Goal: Task Accomplishment & Management: Use online tool/utility

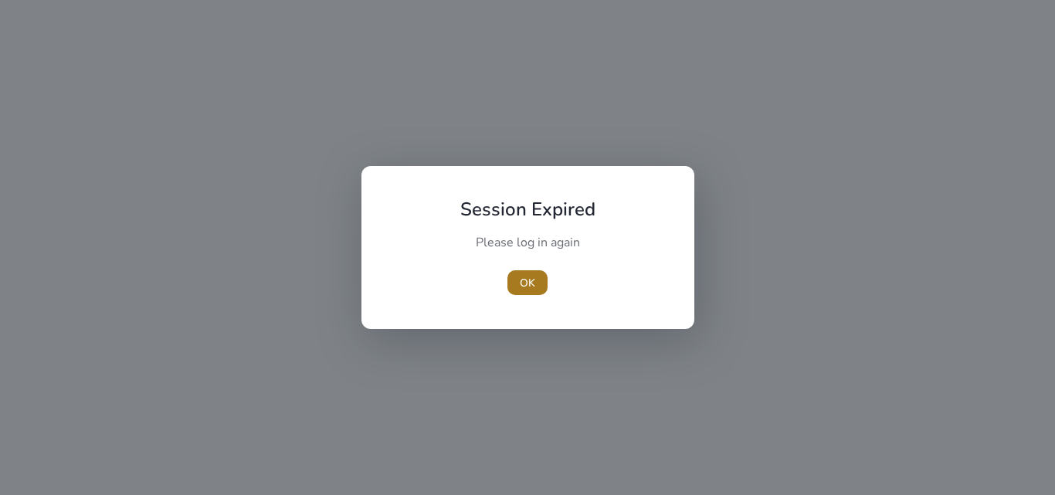
click at [514, 281] on span "button" at bounding box center [528, 282] width 40 height 37
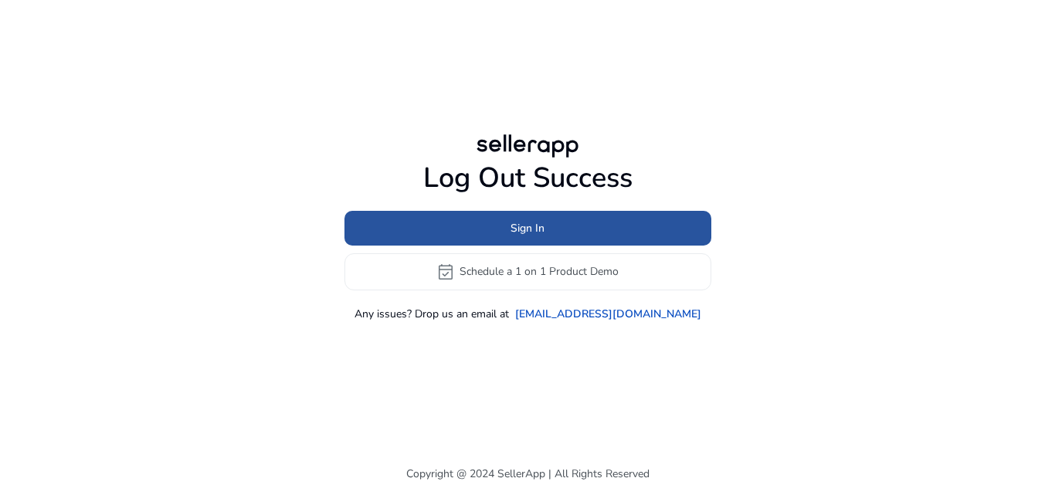
click at [558, 232] on span at bounding box center [528, 227] width 367 height 37
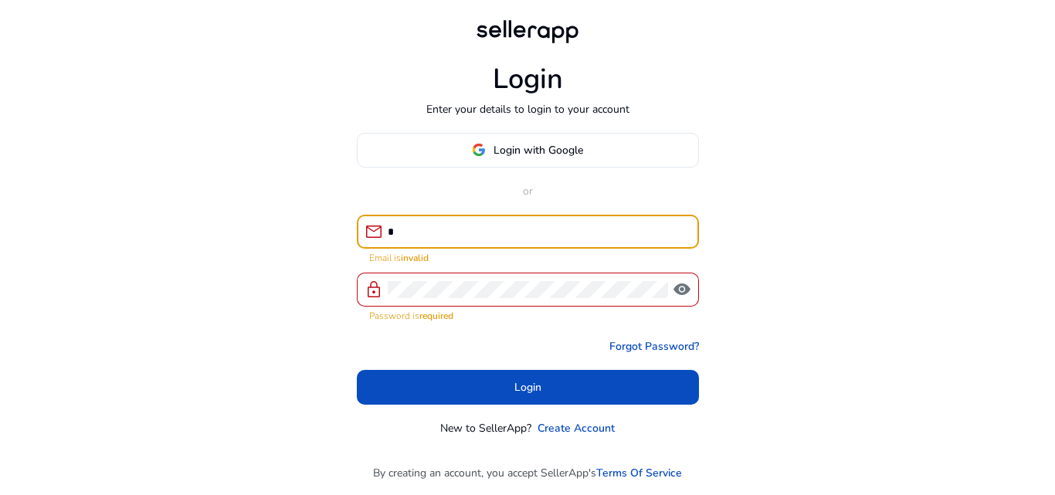
click at [544, 236] on input "*" at bounding box center [537, 231] width 299 height 17
type input "**********"
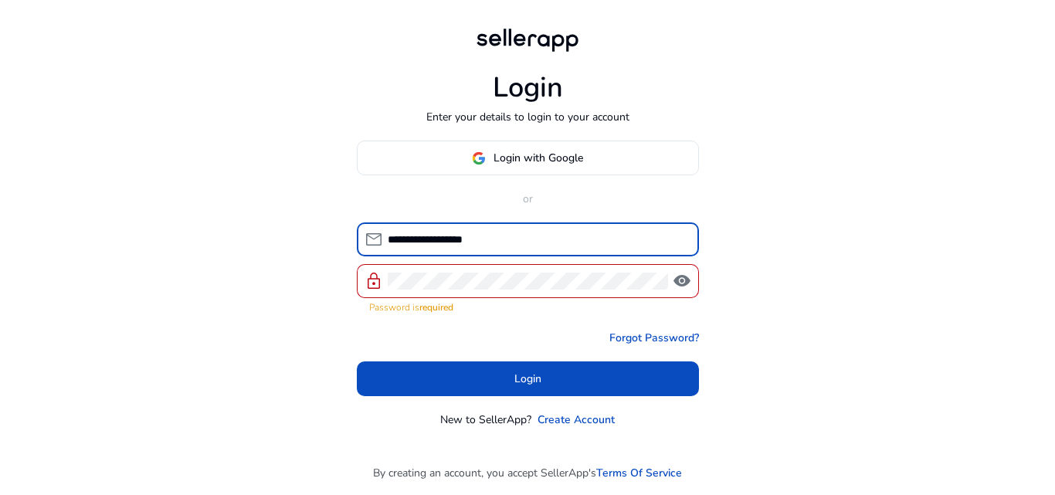
click at [525, 290] on div at bounding box center [528, 281] width 280 height 34
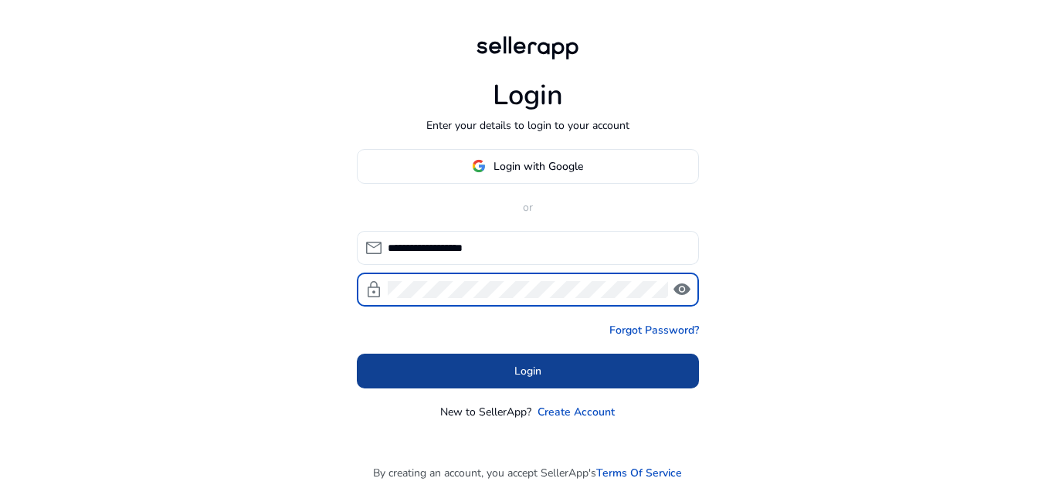
click at [546, 362] on span at bounding box center [528, 370] width 342 height 37
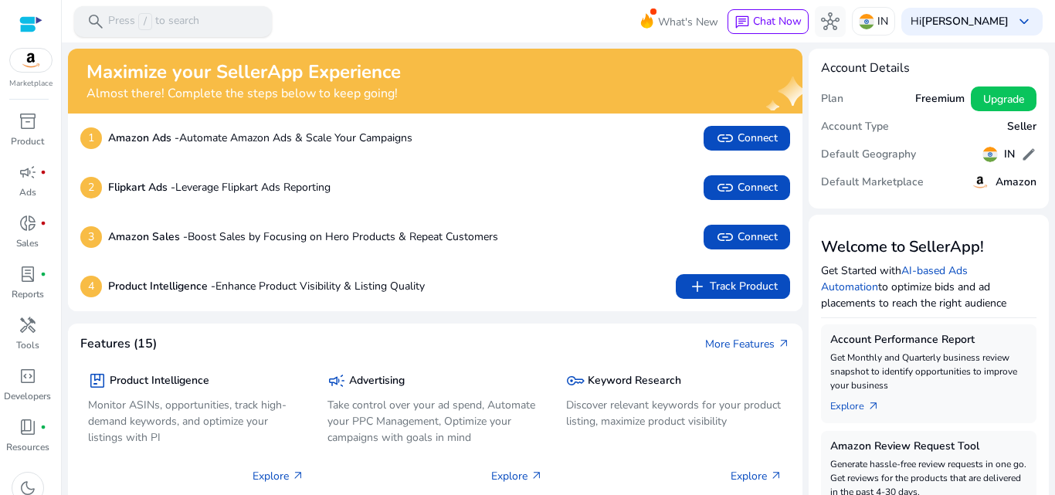
click at [190, 17] on p "Press / to search" at bounding box center [153, 21] width 91 height 17
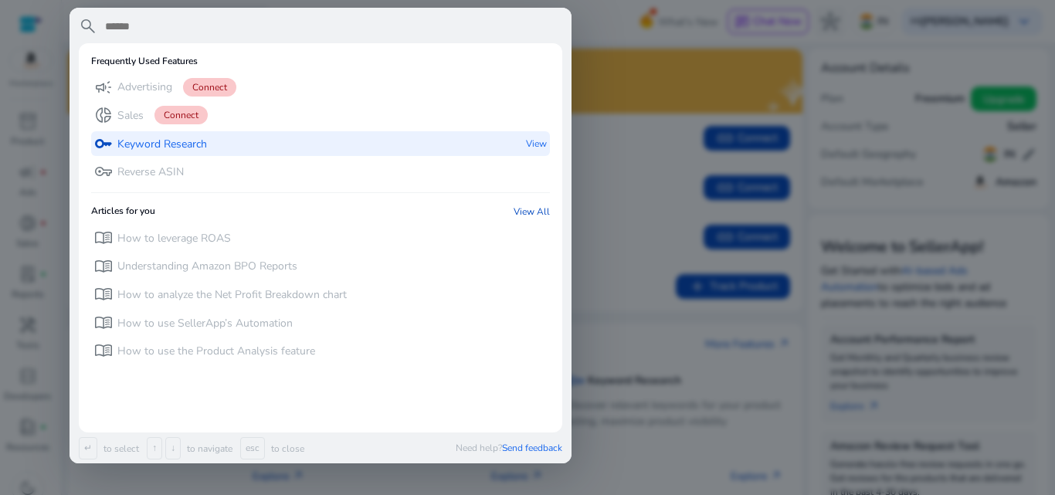
click at [186, 134] on div "key Keyword Research" at bounding box center [150, 143] width 113 height 25
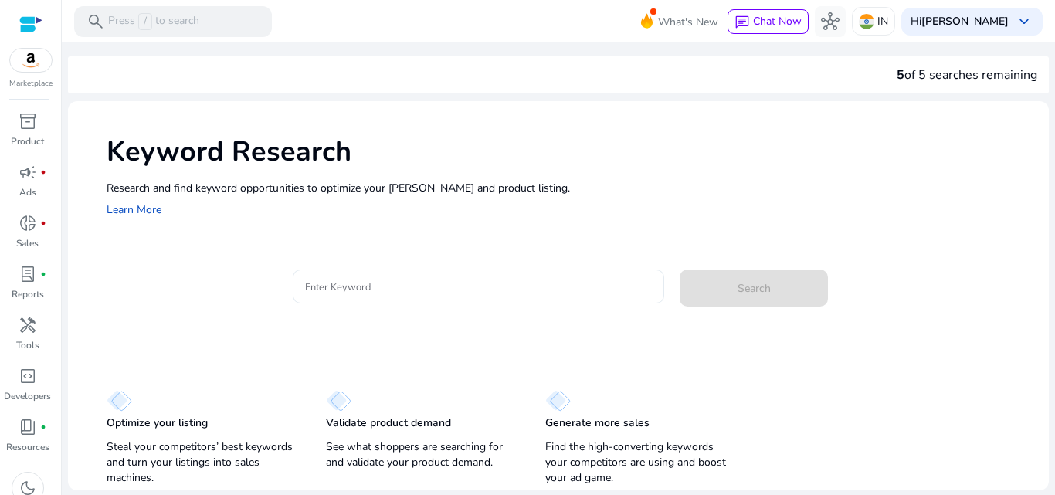
click at [480, 299] on div at bounding box center [479, 287] width 348 height 34
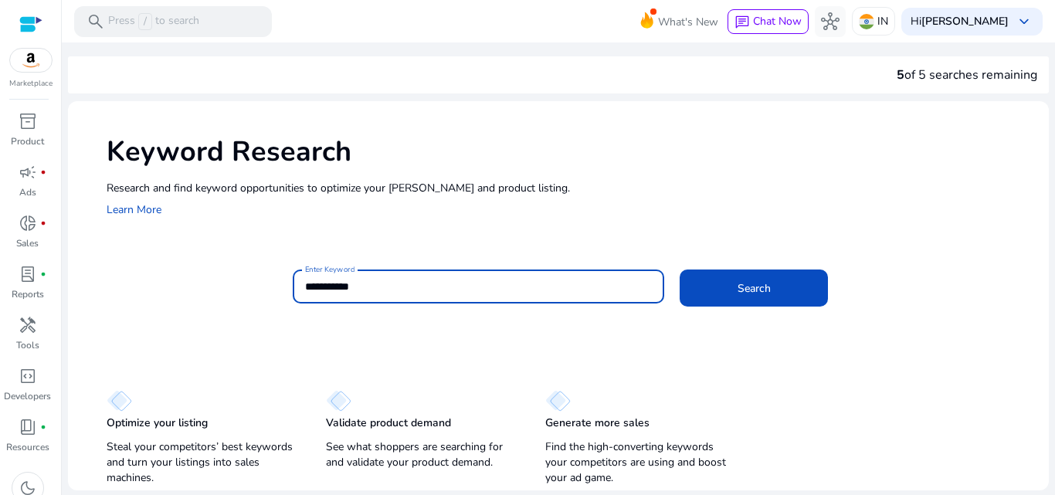
click at [680, 270] on button "Search" at bounding box center [754, 288] width 148 height 37
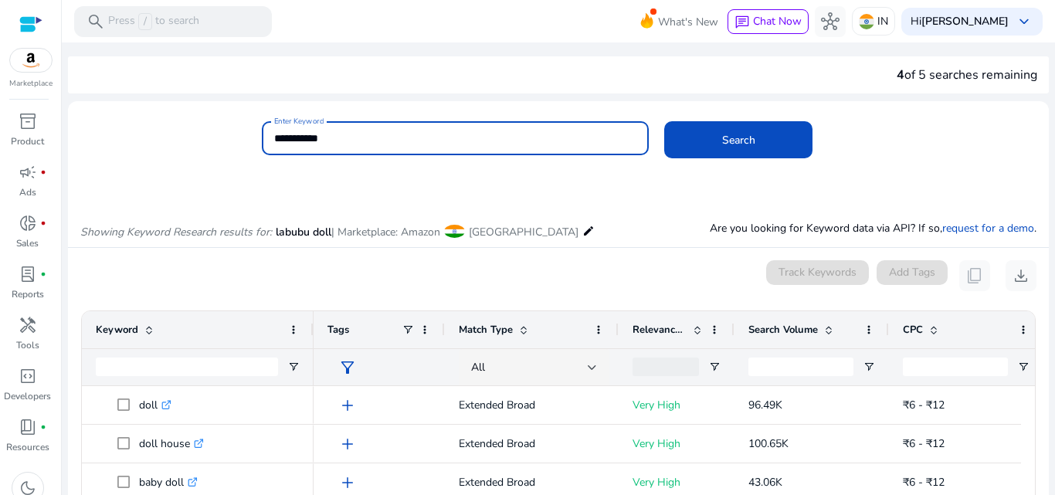
drag, startPoint x: 321, startPoint y: 139, endPoint x: 309, endPoint y: 135, distance: 12.2
click at [309, 135] on input "**********" at bounding box center [455, 138] width 363 height 17
type input "**********"
click at [664, 121] on button "Search" at bounding box center [738, 139] width 148 height 37
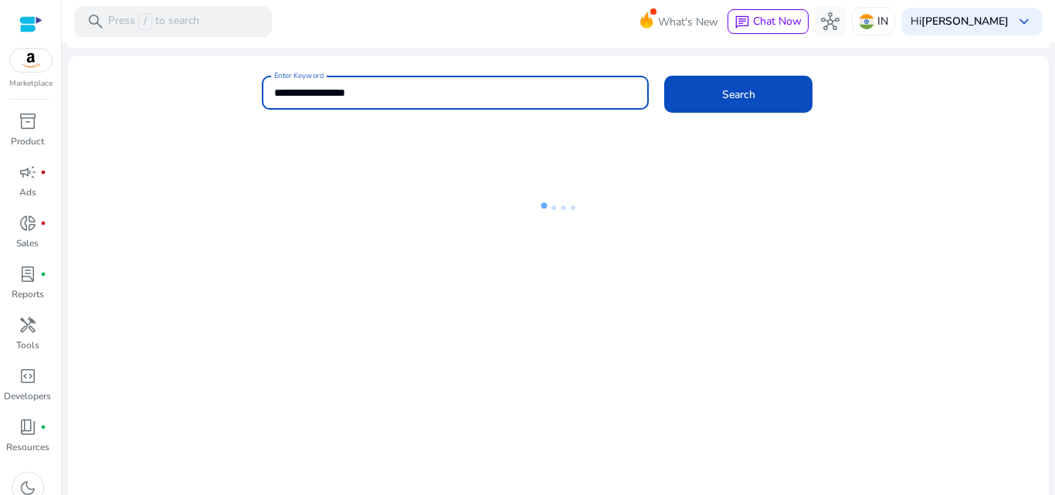
scroll to position [64, 0]
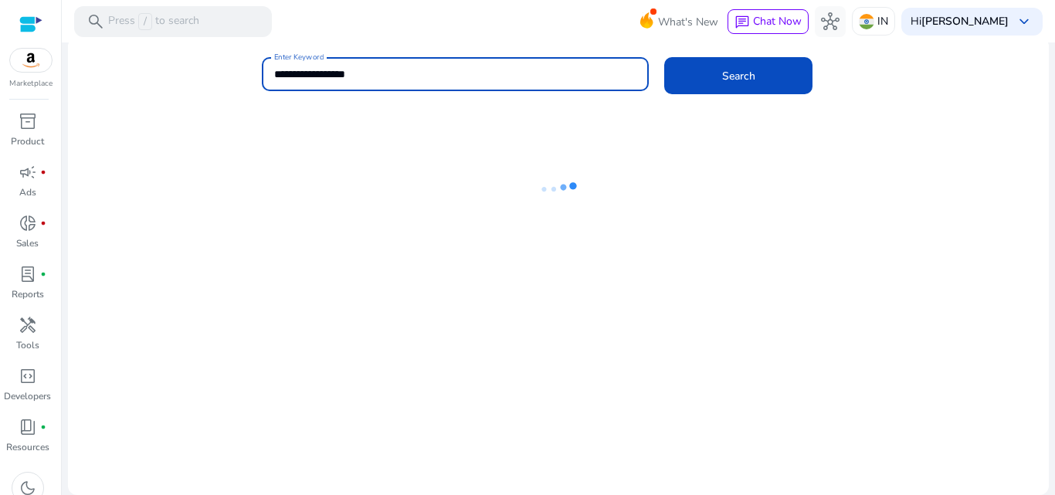
click at [988, 36] on div "What's New chat Chat Now hub IN [GEOGRAPHIC_DATA][PERSON_NAME] keyboard_arrow_d…" at bounding box center [850, 21] width 385 height 37
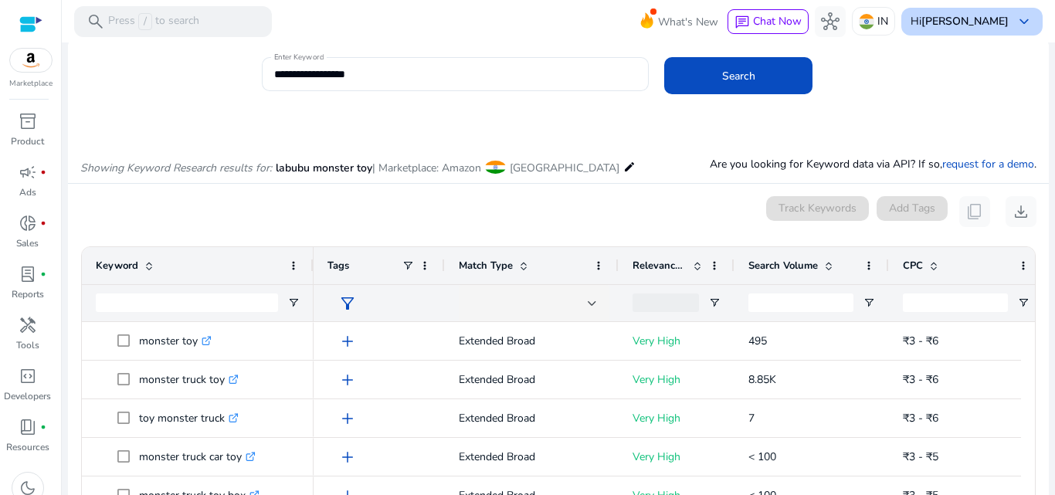
click at [991, 32] on div "Hi [PERSON_NAME] keyboard_arrow_down" at bounding box center [972, 22] width 141 height 28
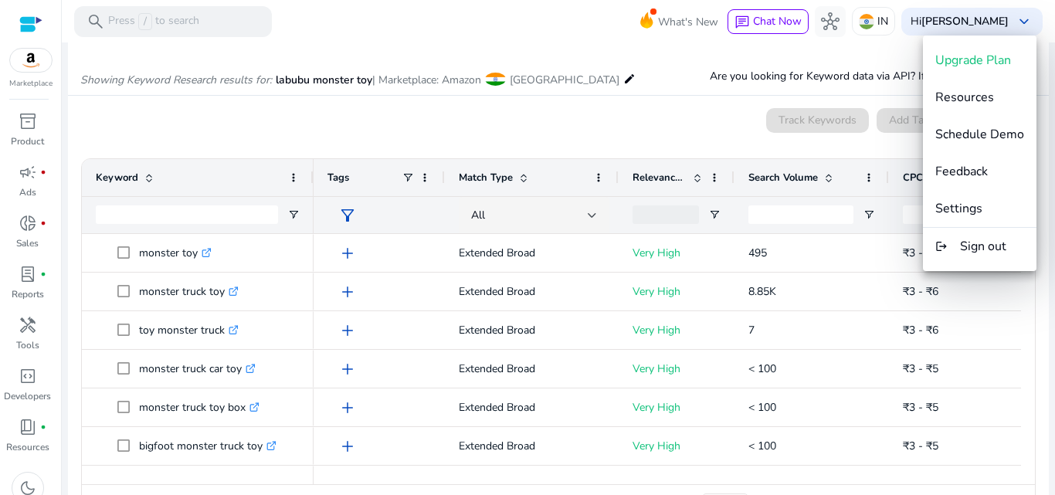
scroll to position [184, 0]
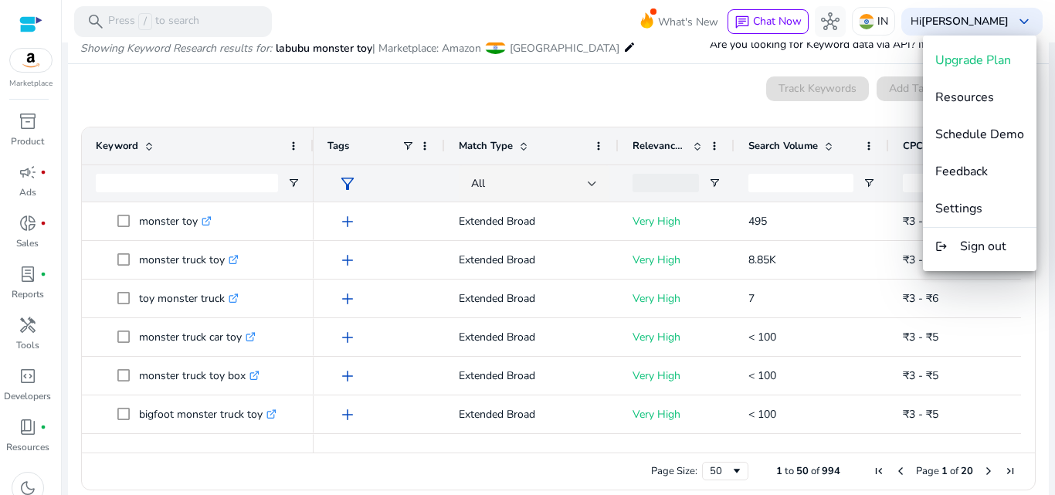
click at [440, 315] on div at bounding box center [527, 247] width 1055 height 495
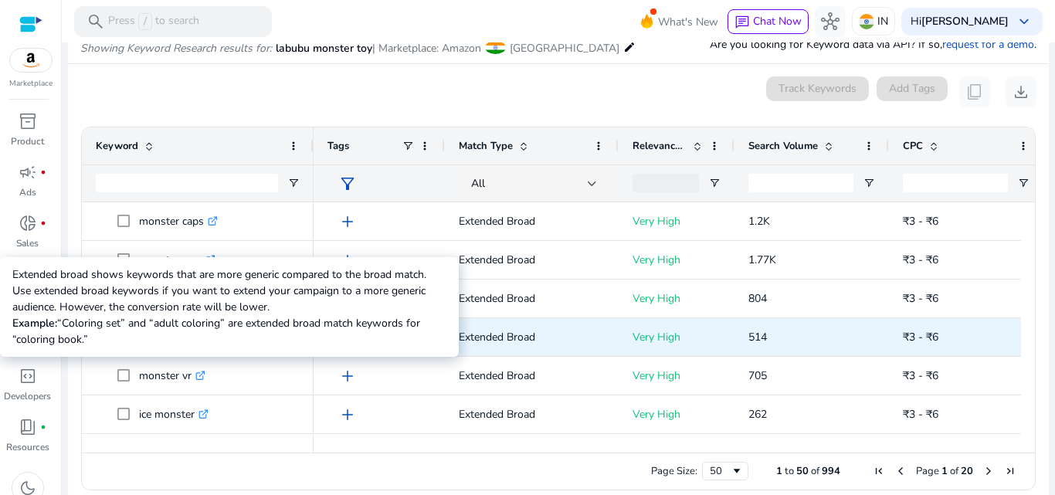
scroll to position [0, 0]
